Goal: Transaction & Acquisition: Purchase product/service

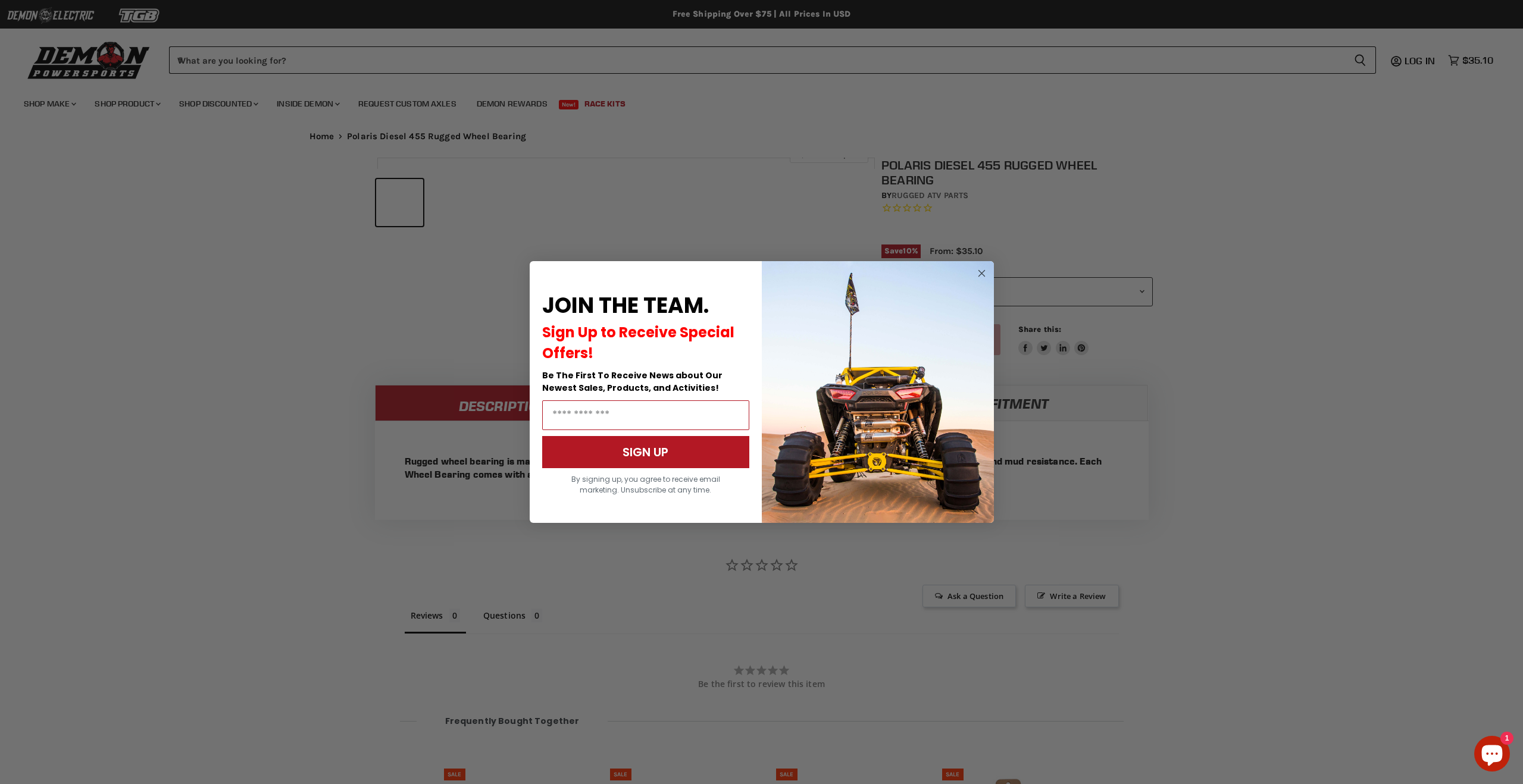
scroll to position [557, 0]
